Goal: Task Accomplishment & Management: Use online tool/utility

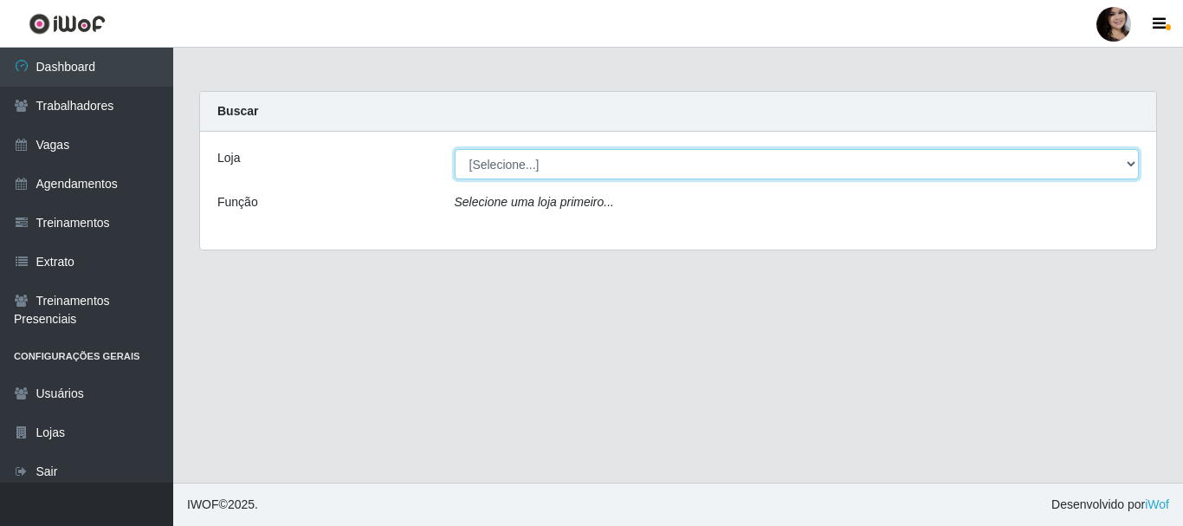
click at [1125, 164] on select "[Selecione...] SuperFácil Atacado - [PERSON_NAME]" at bounding box center [797, 164] width 685 height 30
select select "399"
click at [455, 149] on select "[Selecione...] SuperFácil Atacado - [PERSON_NAME]" at bounding box center [797, 164] width 685 height 30
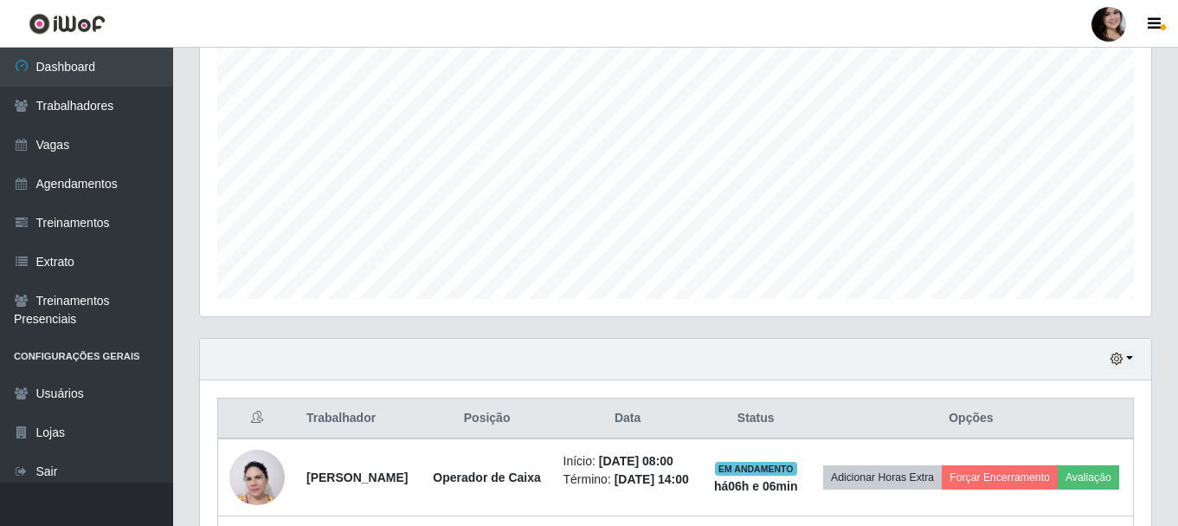
scroll to position [606, 0]
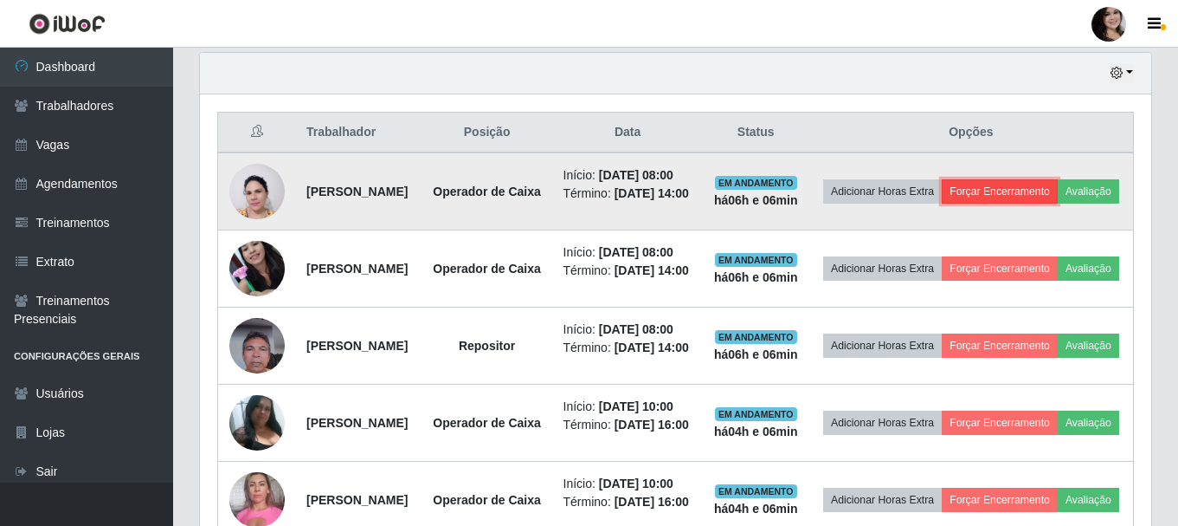
click at [1018, 195] on button "Forçar Encerramento" at bounding box center [1000, 191] width 116 height 24
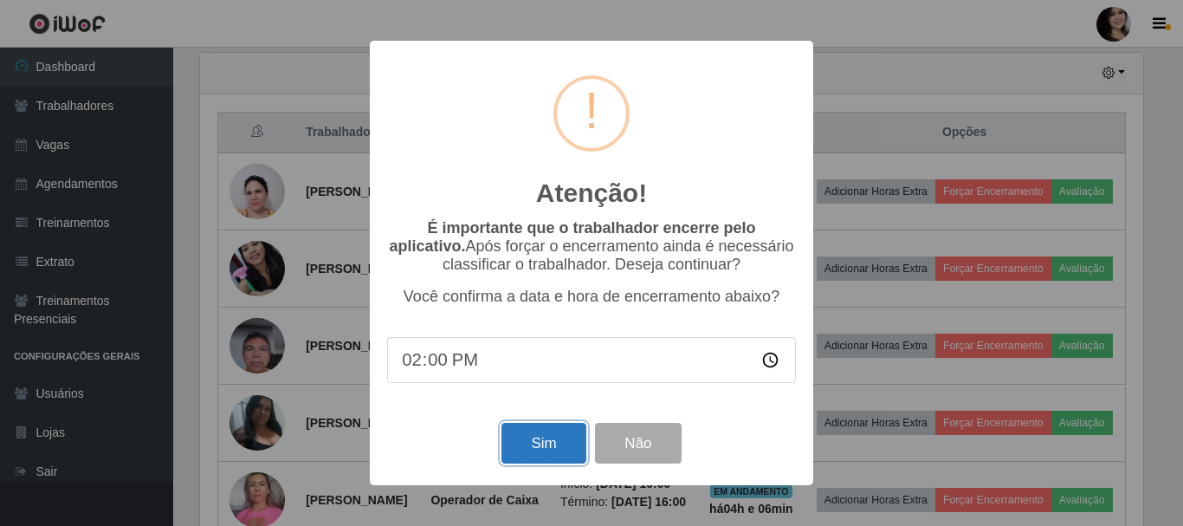
click at [517, 463] on button "Sim" at bounding box center [543, 442] width 84 height 41
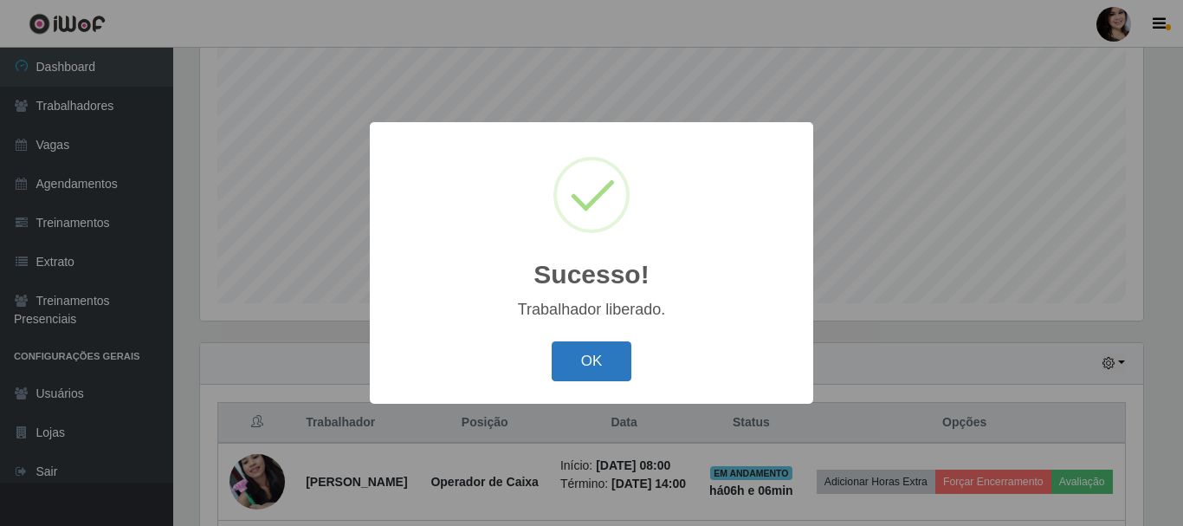
click at [606, 370] on button "OK" at bounding box center [591, 361] width 81 height 41
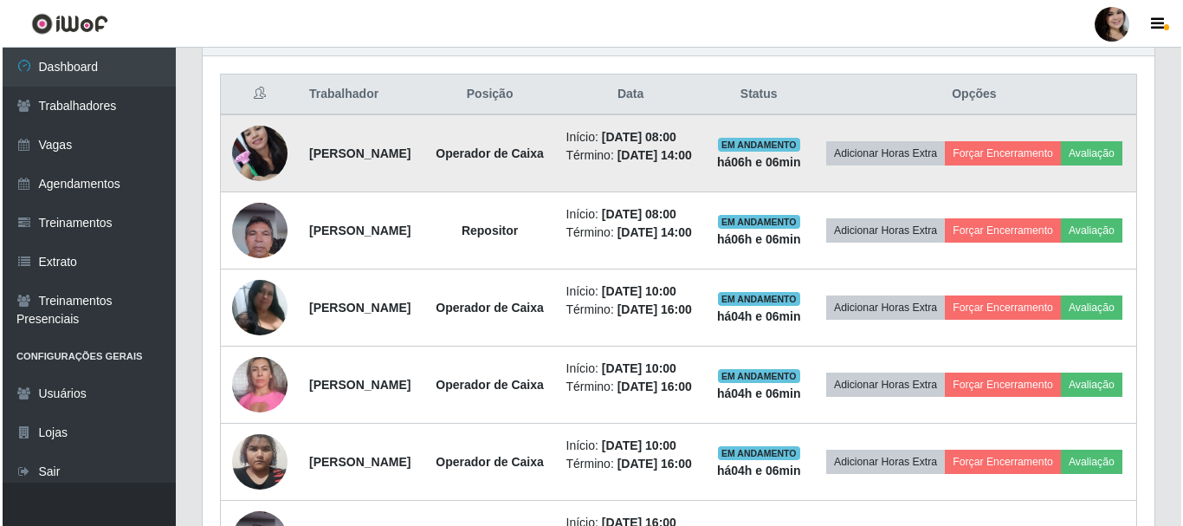
scroll to position [662, 0]
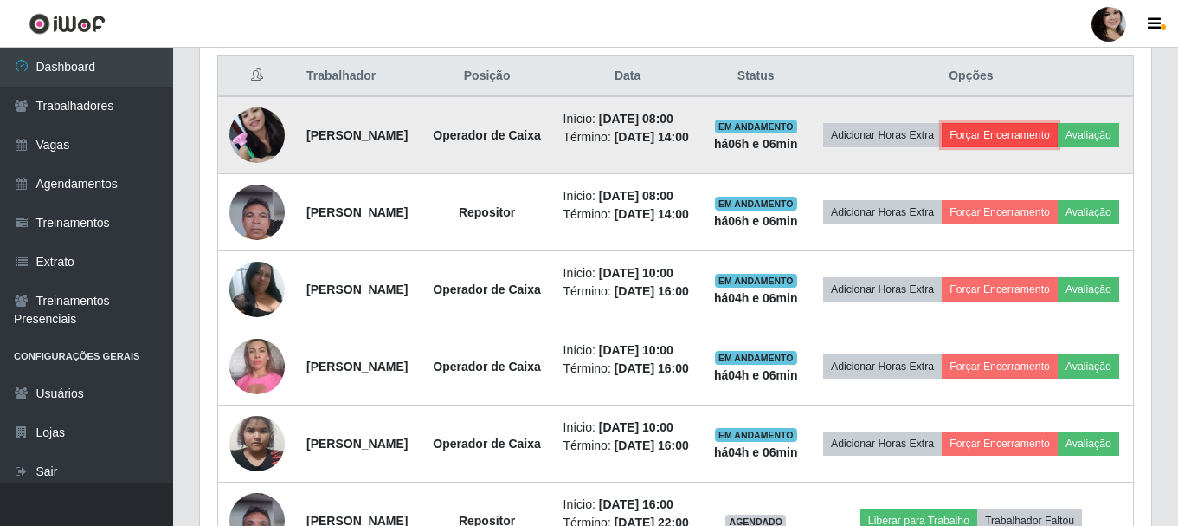
click at [1030, 139] on button "Forçar Encerramento" at bounding box center [1000, 135] width 116 height 24
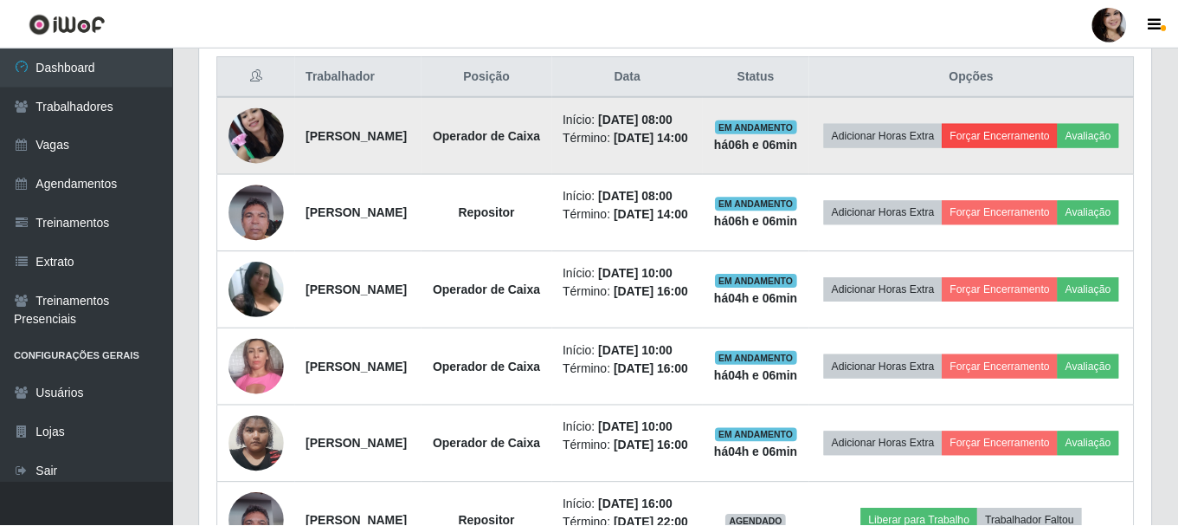
scroll to position [359, 943]
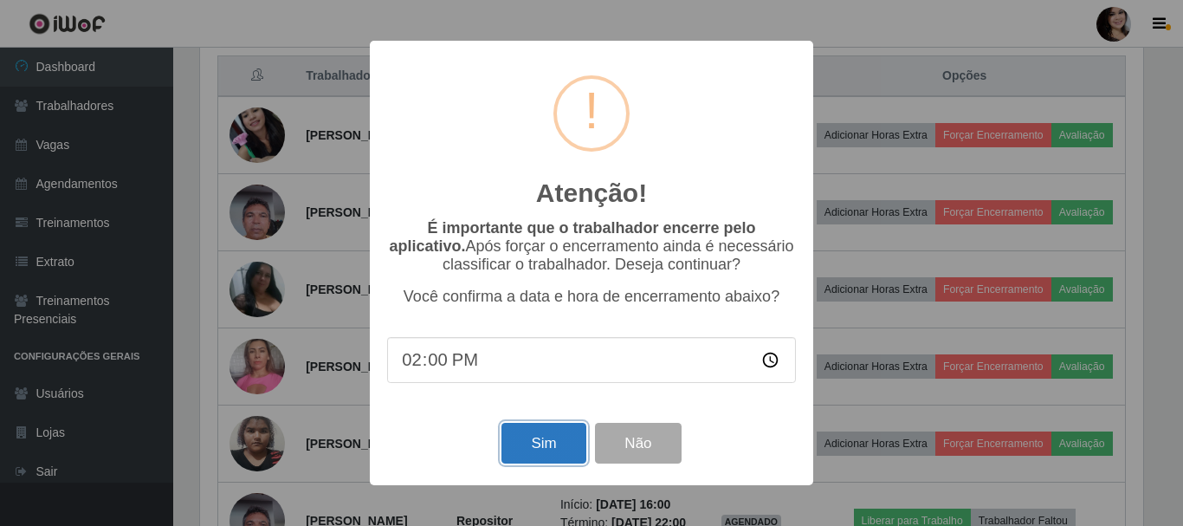
click at [565, 450] on button "Sim" at bounding box center [543, 442] width 84 height 41
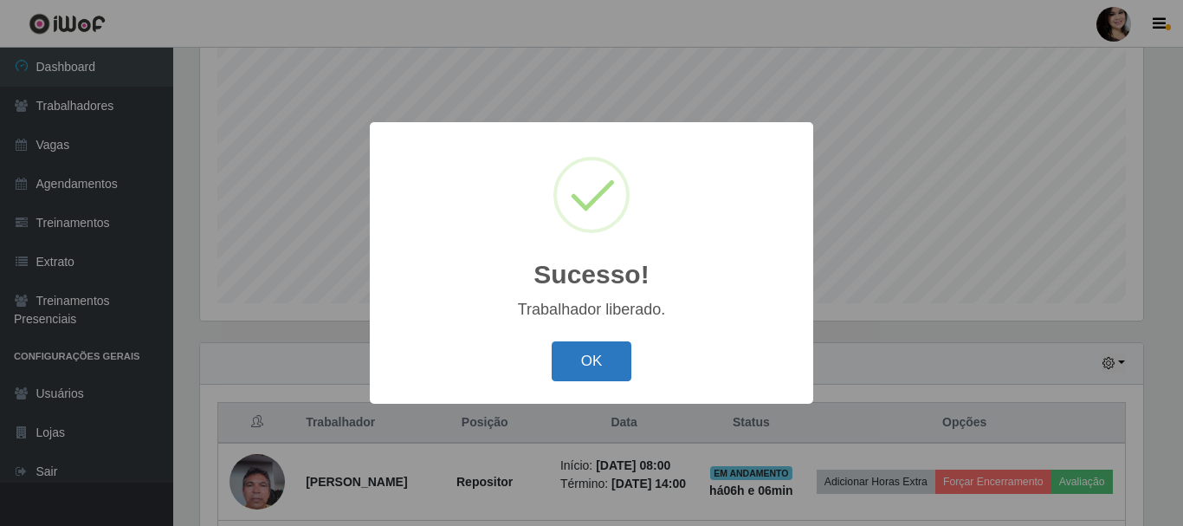
click at [575, 363] on button "OK" at bounding box center [591, 361] width 81 height 41
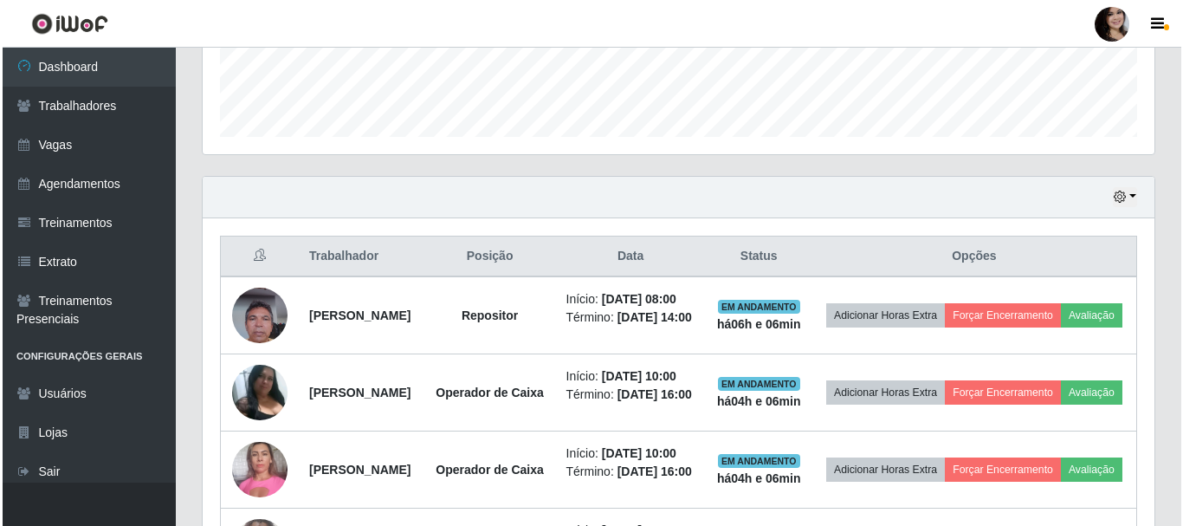
scroll to position [489, 0]
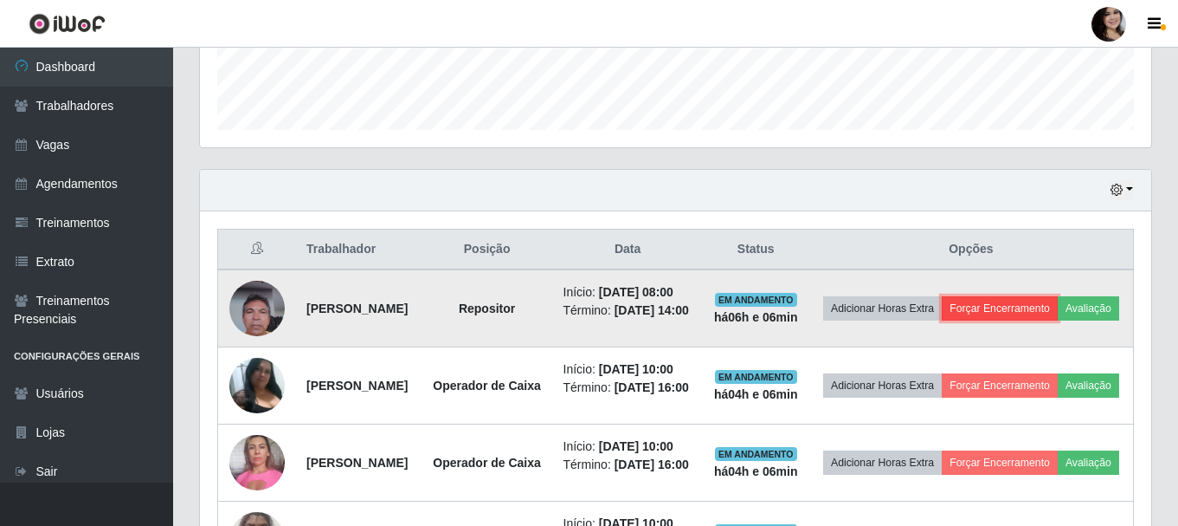
click at [1022, 306] on button "Forçar Encerramento" at bounding box center [1000, 308] width 116 height 24
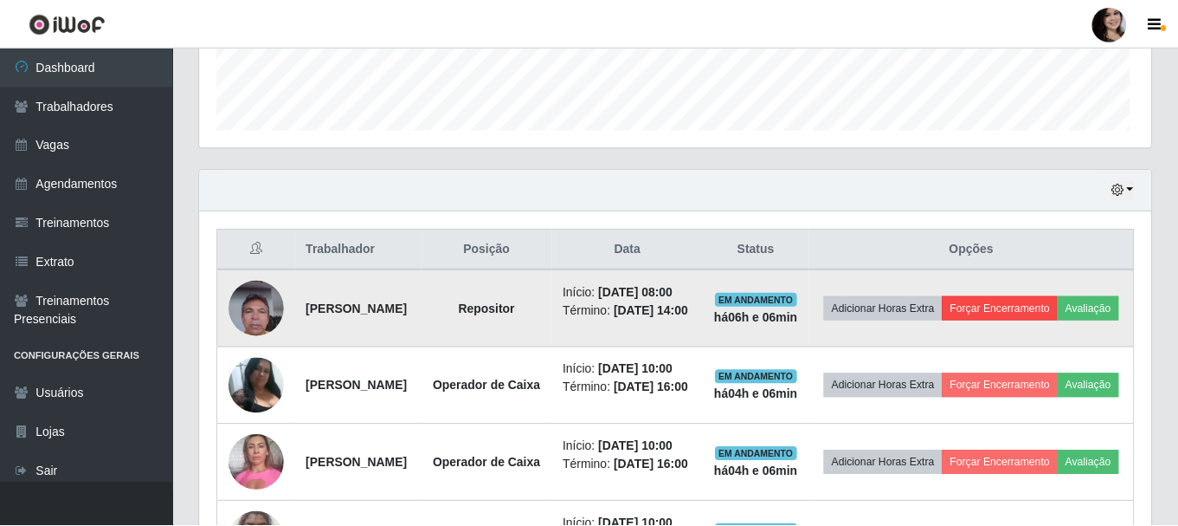
scroll to position [359, 943]
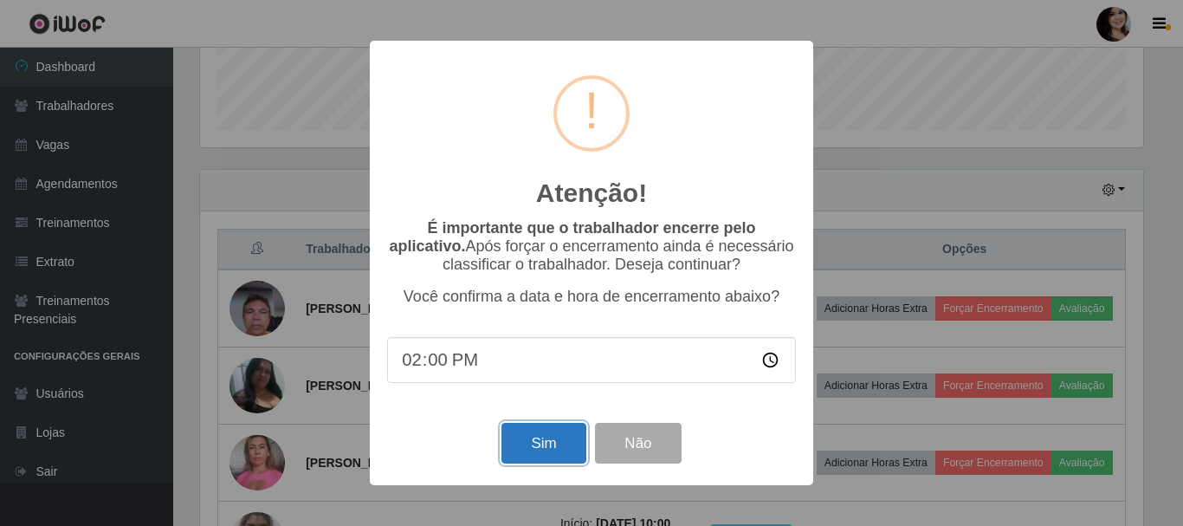
click at [536, 442] on button "Sim" at bounding box center [543, 442] width 84 height 41
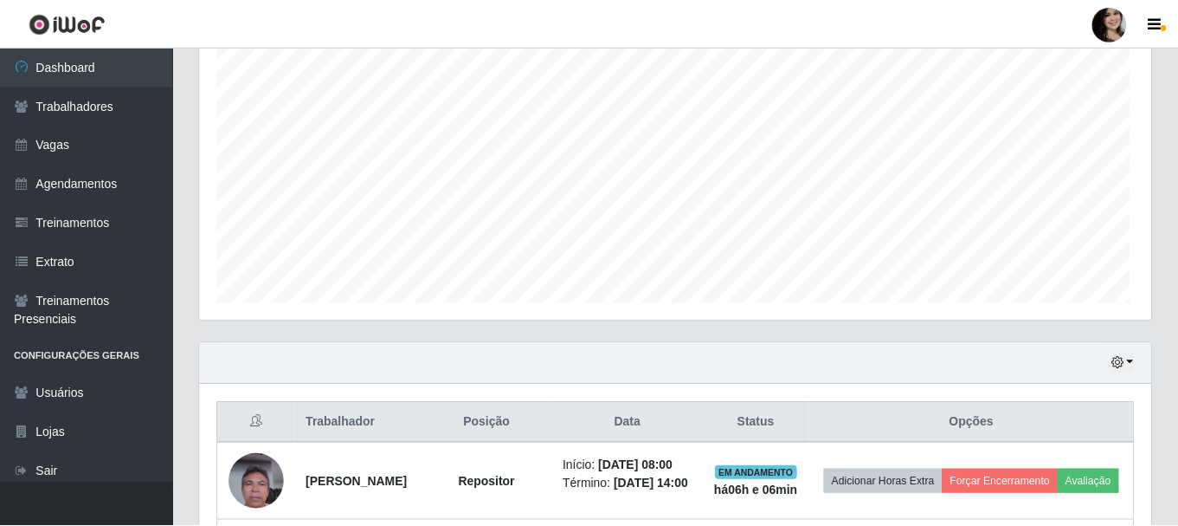
scroll to position [0, 0]
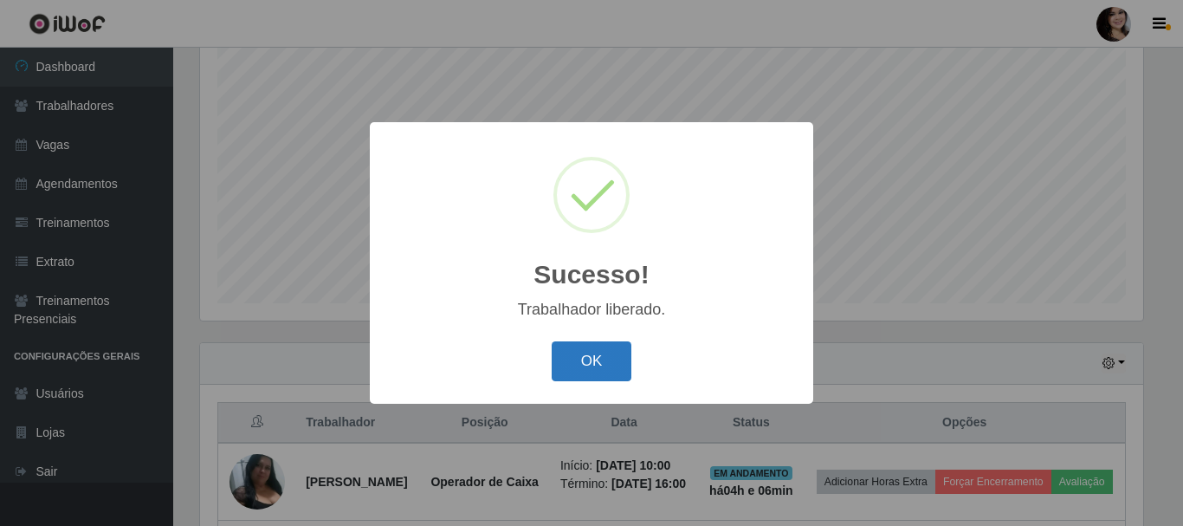
click at [576, 373] on button "OK" at bounding box center [591, 361] width 81 height 41
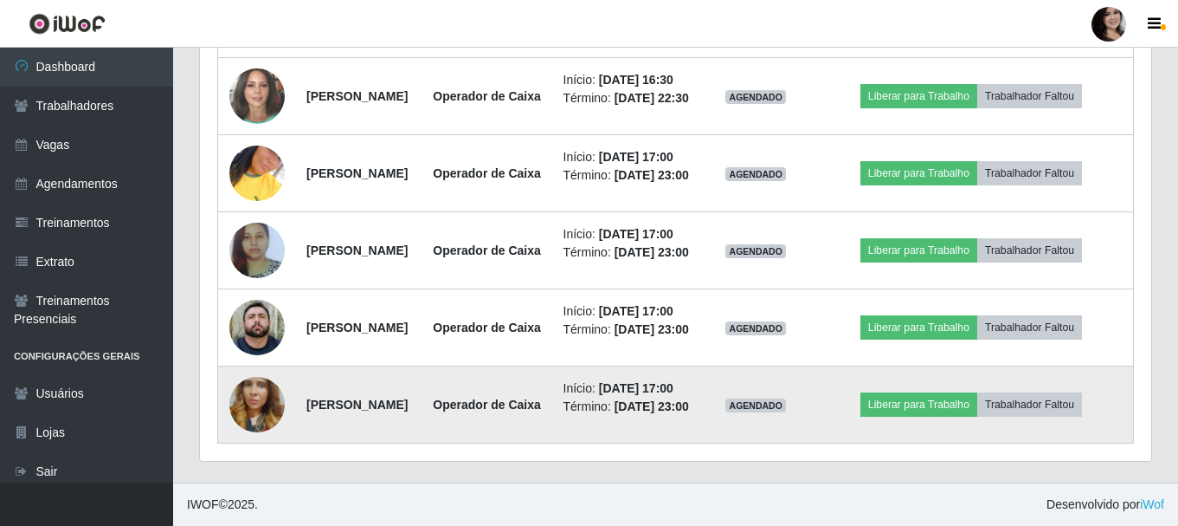
scroll to position [1290, 0]
